Goal: Task Accomplishment & Management: Manage account settings

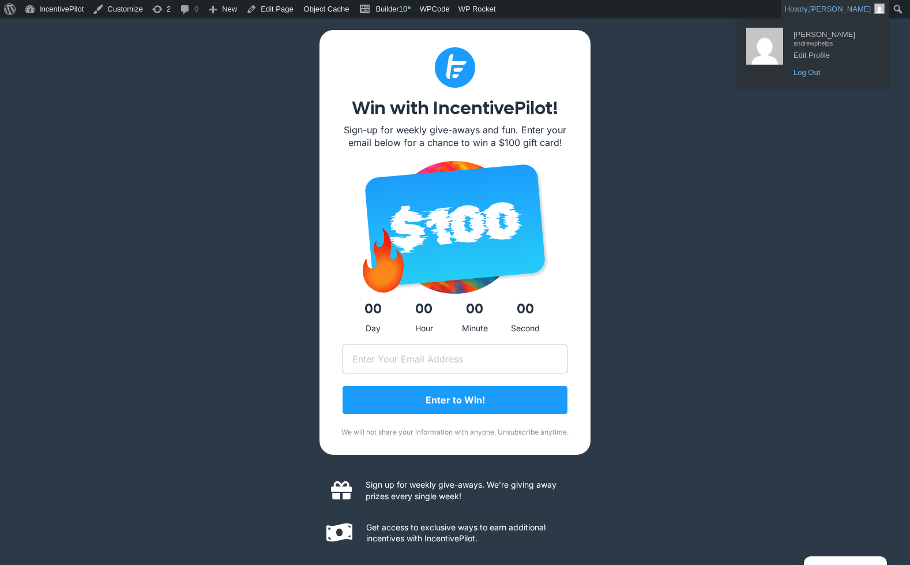
click at [820, 75] on link "Log Out" at bounding box center [834, 72] width 92 height 15
